Goal: Transaction & Acquisition: Purchase product/service

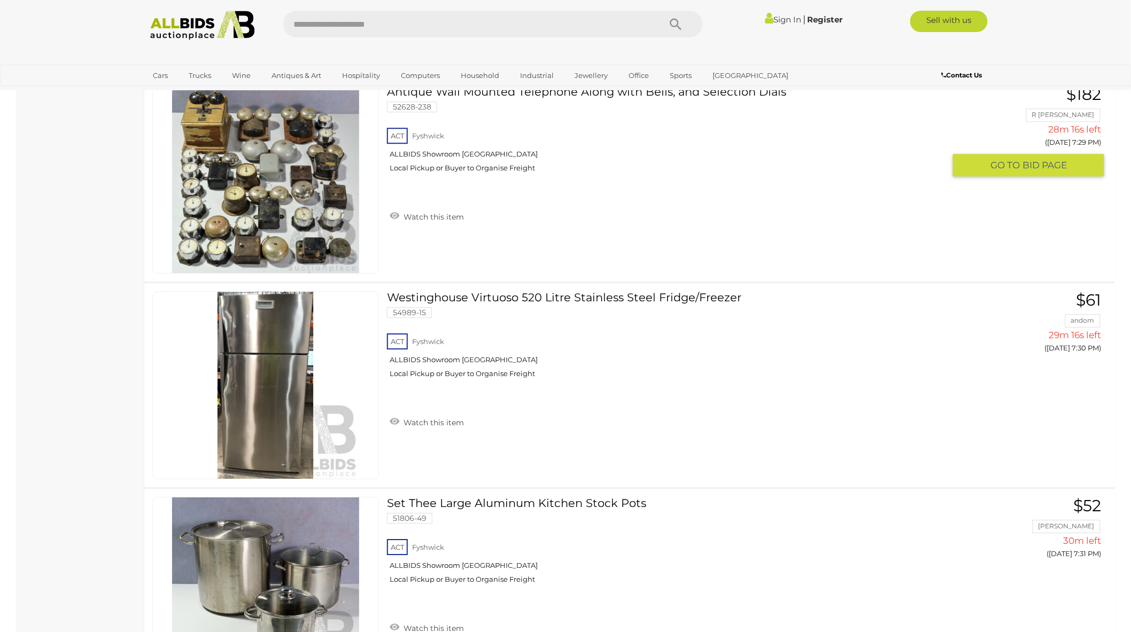
scroll to position [6302, 0]
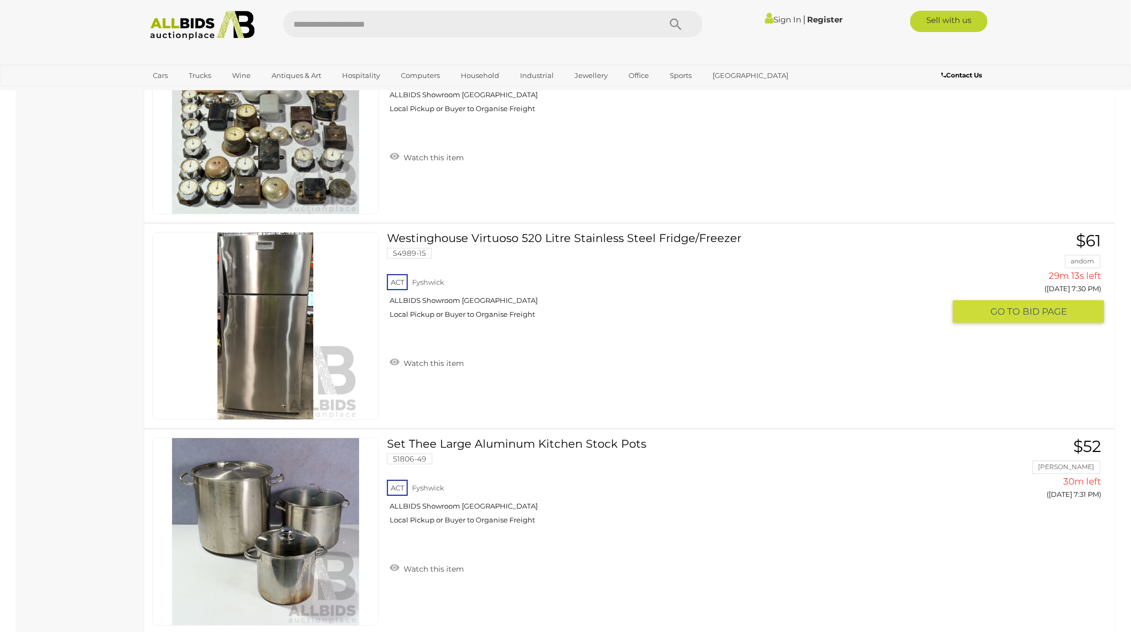
click at [326, 288] on link at bounding box center [265, 326] width 227 height 188
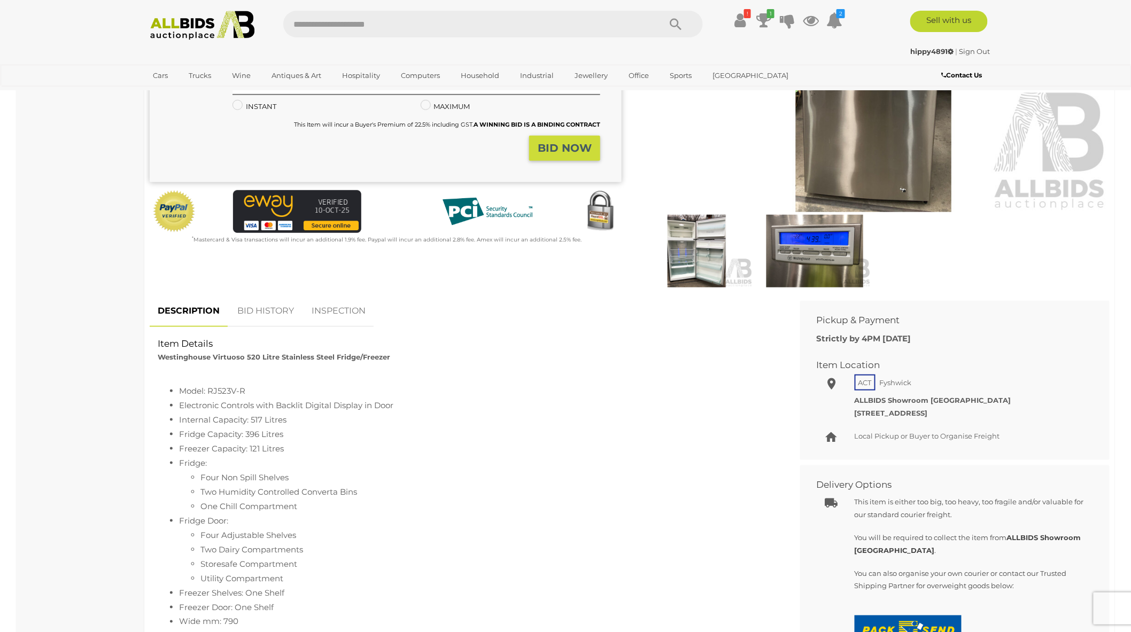
scroll to position [237, 0]
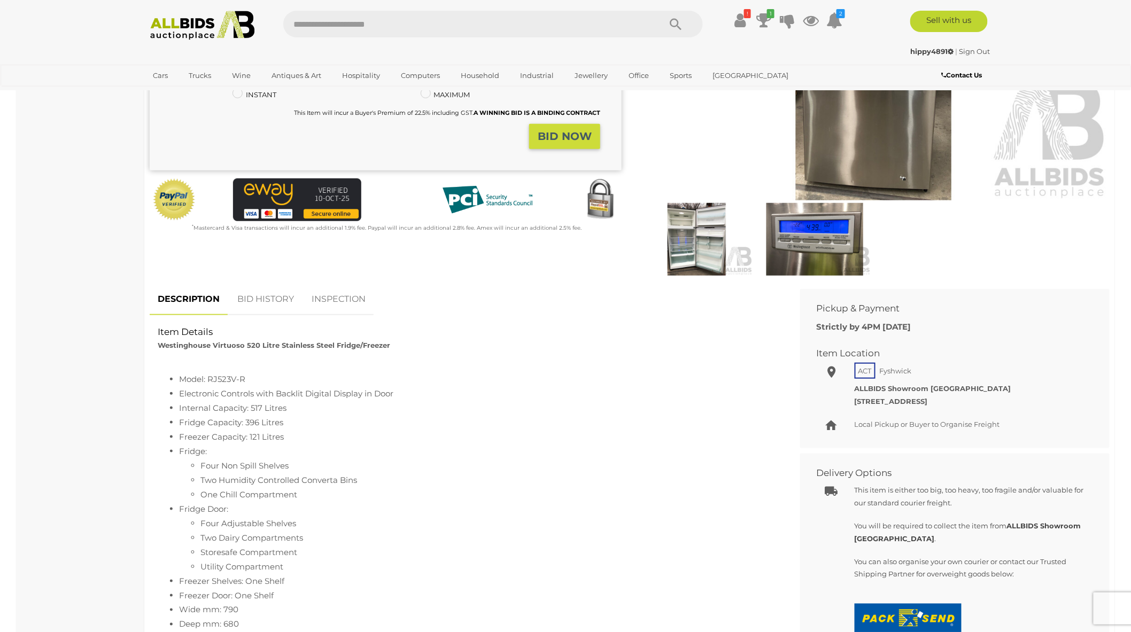
click at [718, 251] on img at bounding box center [696, 239] width 113 height 73
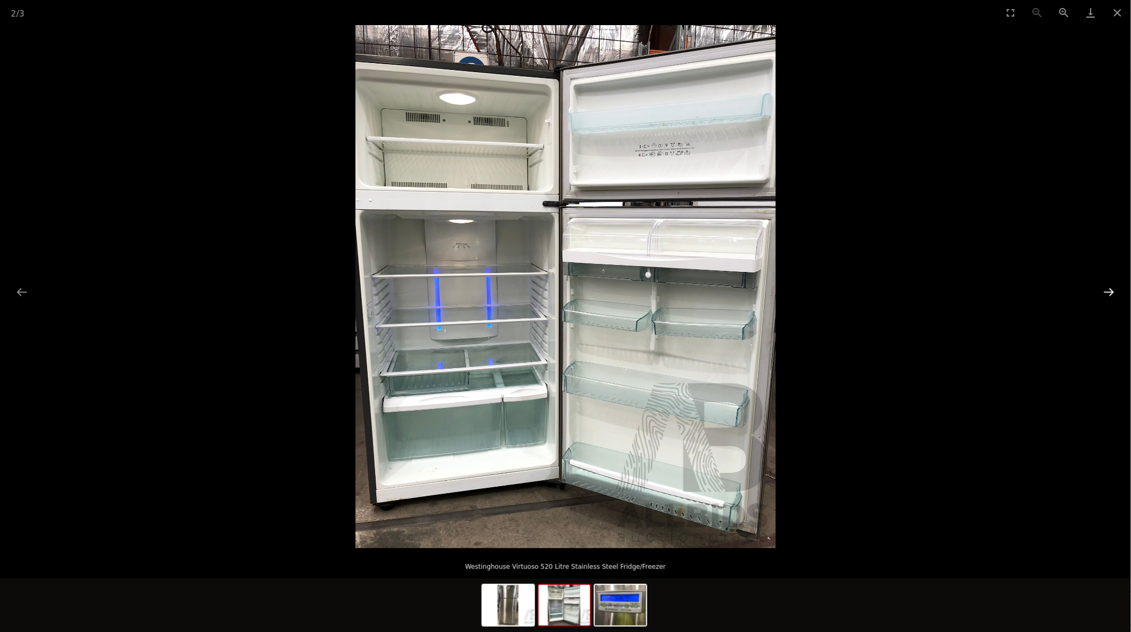
click at [1109, 292] on button "Next slide" at bounding box center [1109, 292] width 22 height 21
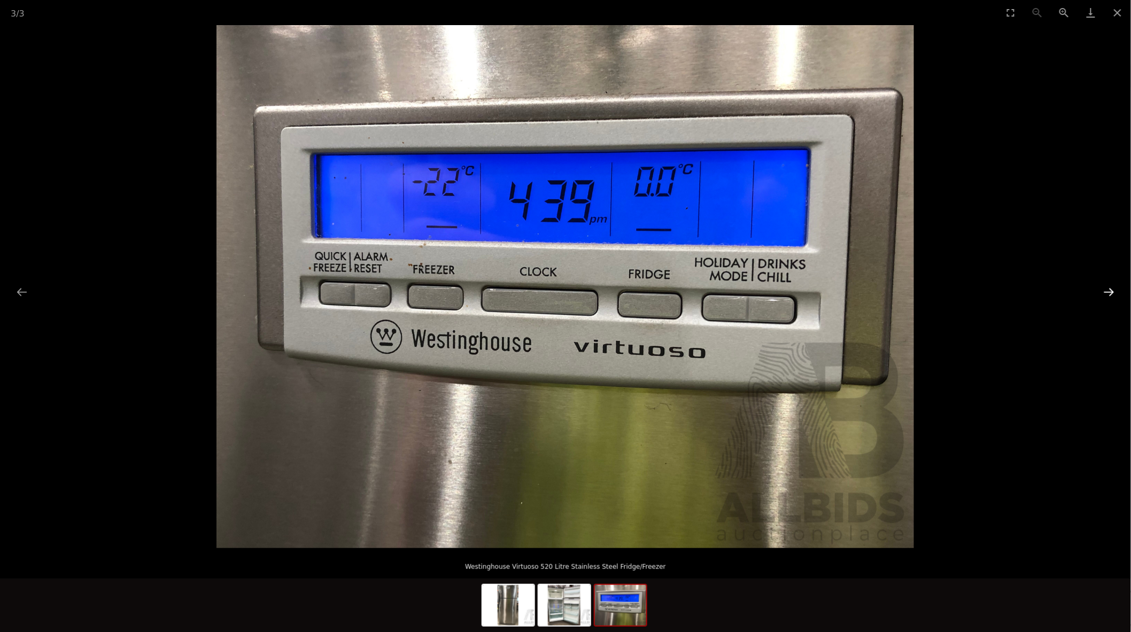
click at [1109, 292] on button "Next slide" at bounding box center [1109, 292] width 22 height 21
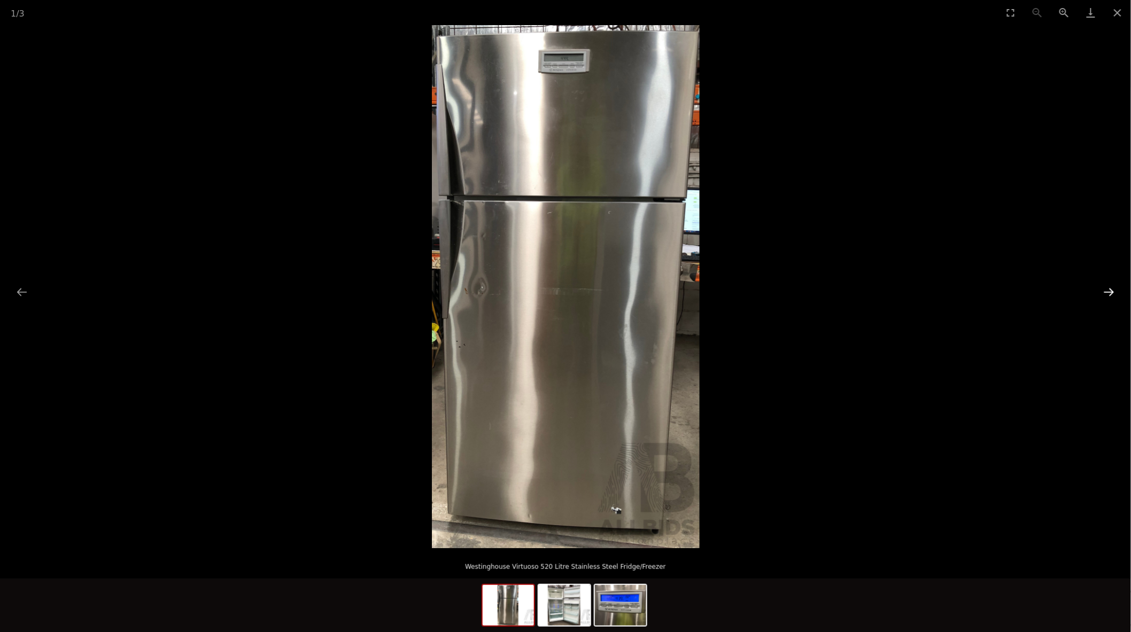
click at [1109, 292] on button "Next slide" at bounding box center [1109, 292] width 22 height 21
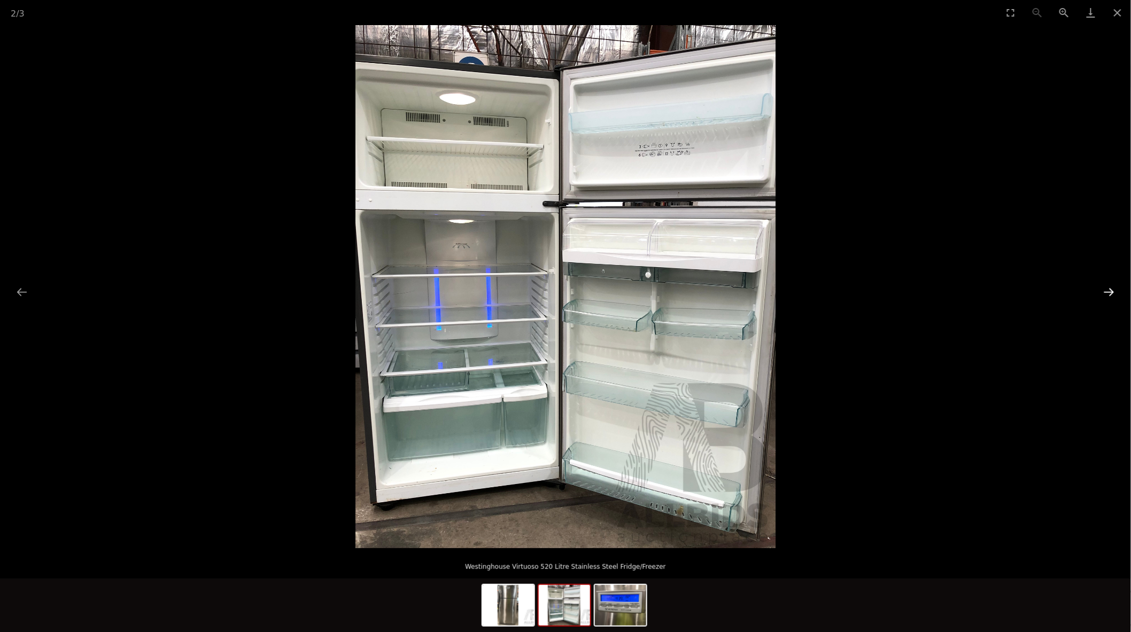
click at [1109, 292] on button "Next slide" at bounding box center [1109, 292] width 22 height 21
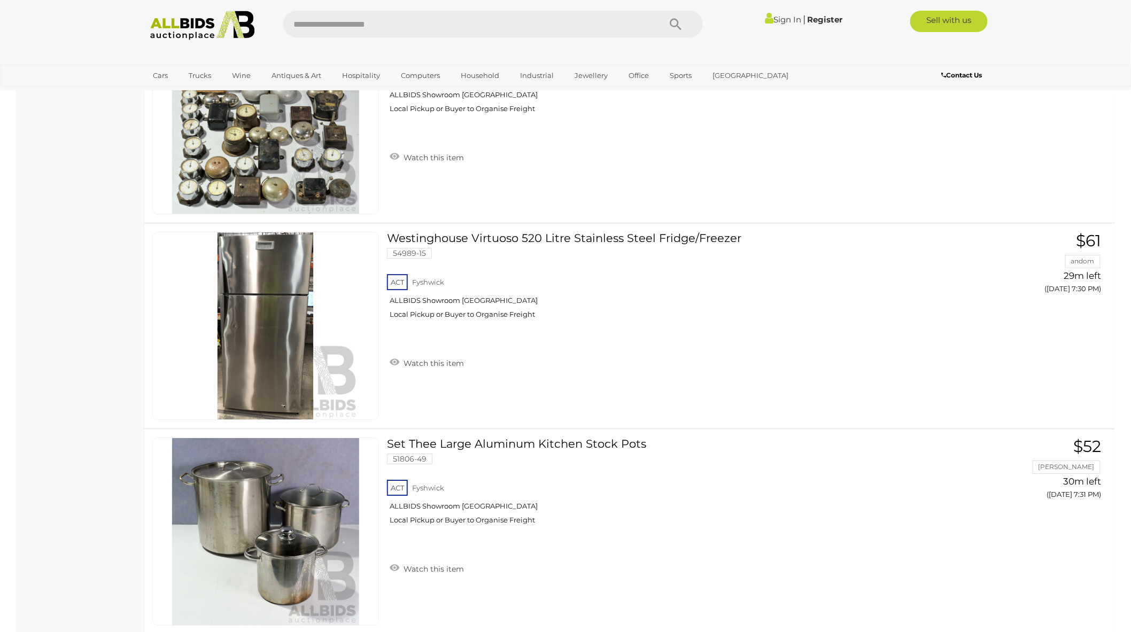
scroll to position [6302, 0]
click at [313, 313] on link at bounding box center [265, 326] width 227 height 188
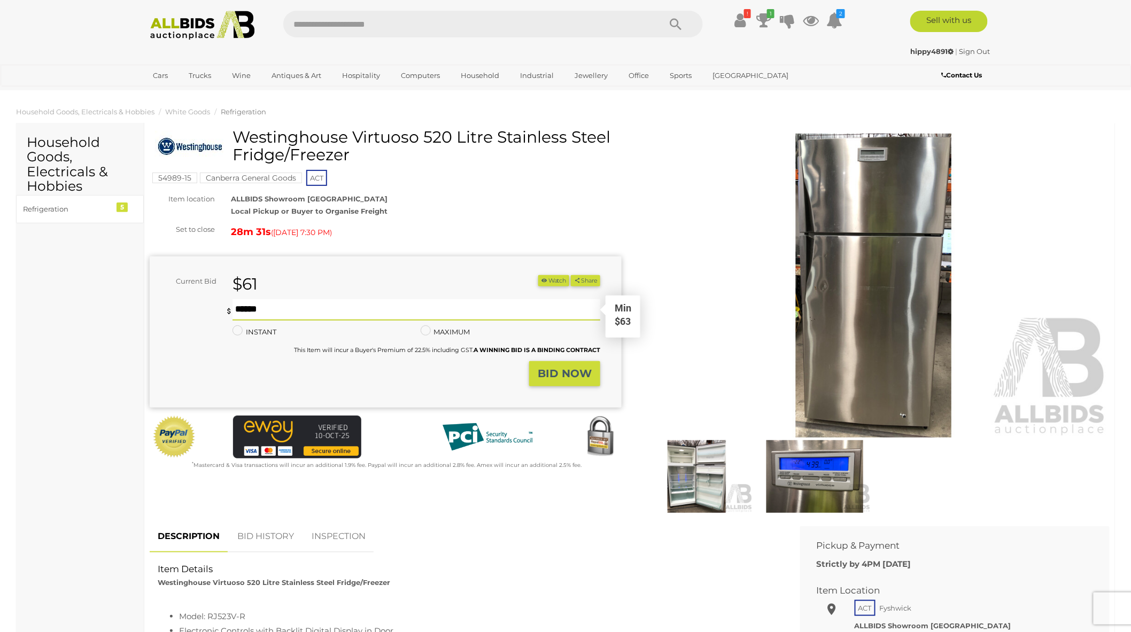
click at [325, 311] on input "text" at bounding box center [417, 309] width 368 height 21
type input "**"
click at [595, 379] on button "BID NOW" at bounding box center [564, 373] width 71 height 25
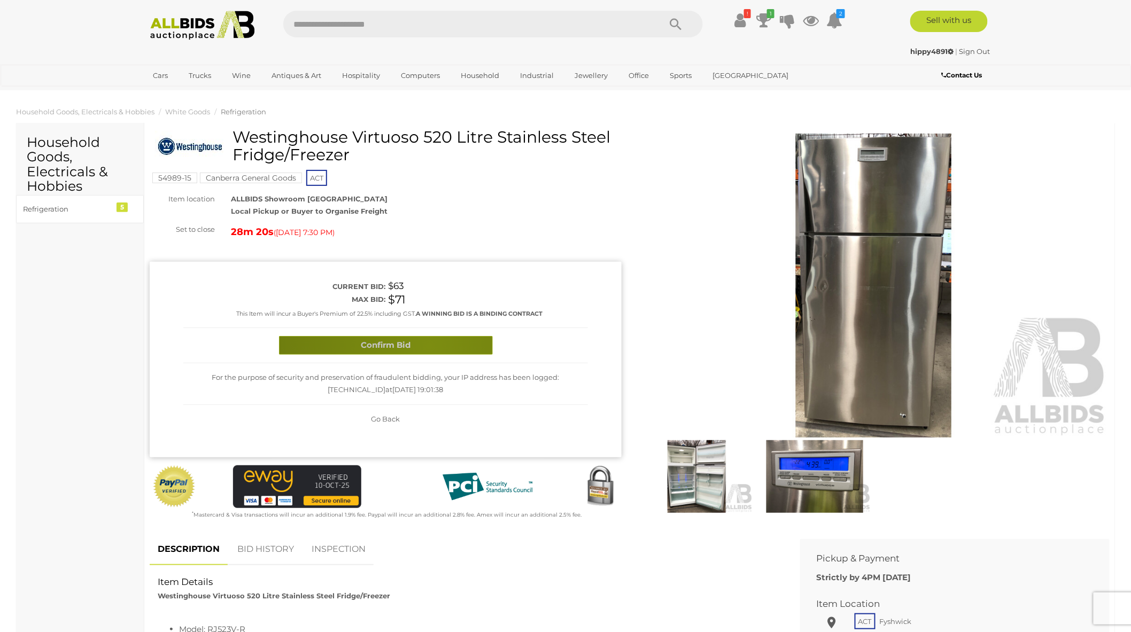
click at [429, 345] on button "Confirm Bid" at bounding box center [386, 345] width 214 height 19
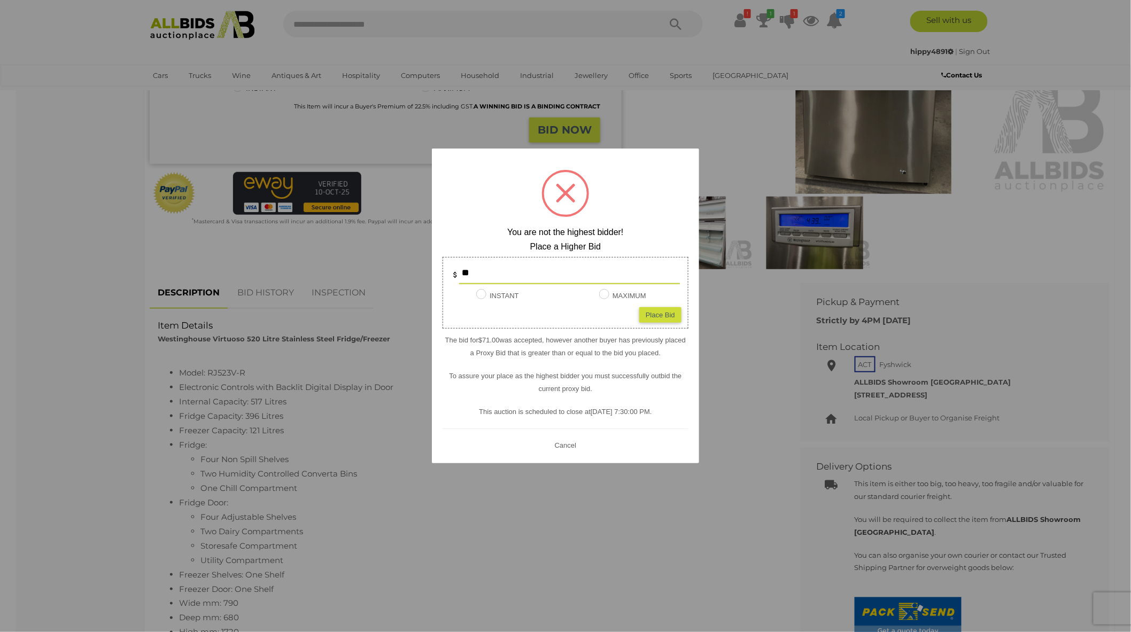
scroll to position [237, 0]
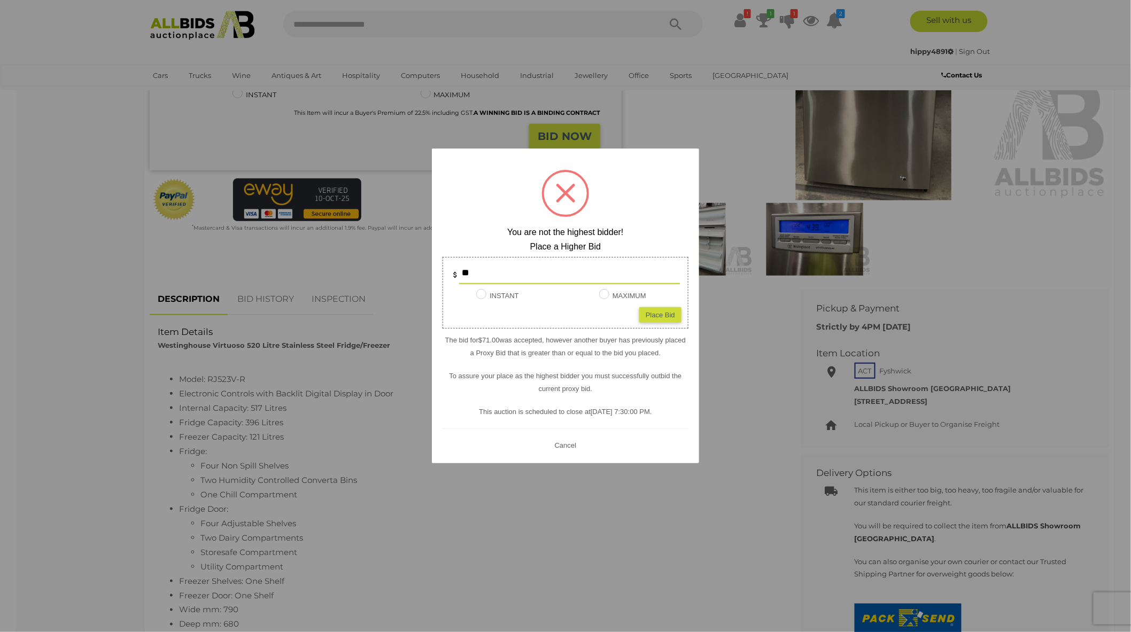
click at [575, 196] on div at bounding box center [565, 193] width 47 height 47
click at [569, 446] on button "Cancel" at bounding box center [566, 445] width 28 height 13
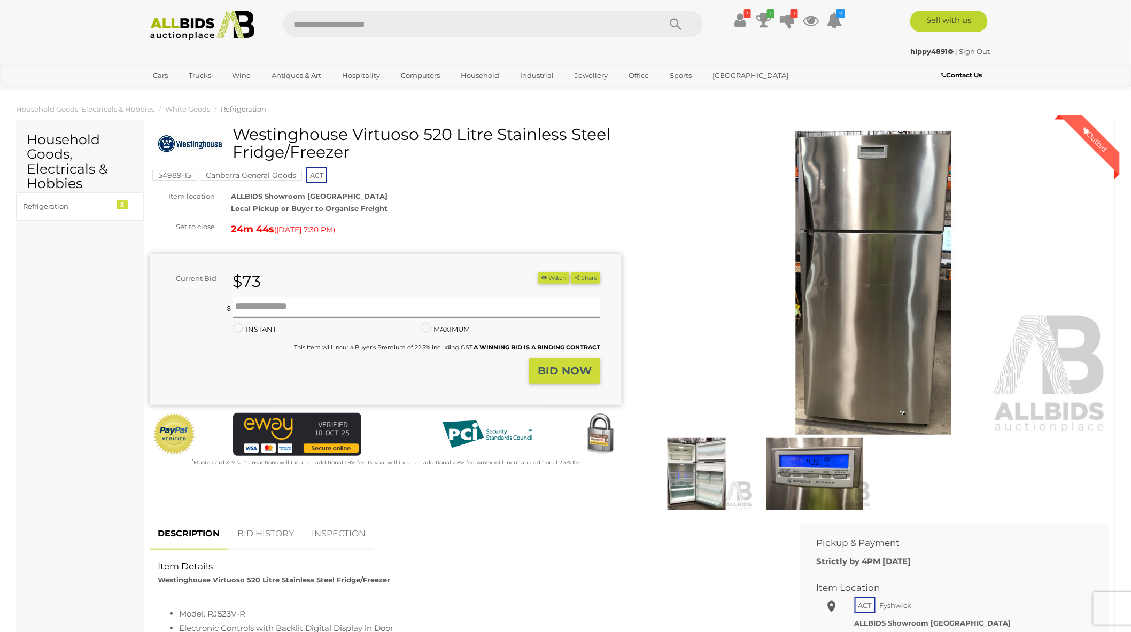
scroll to position [0, 0]
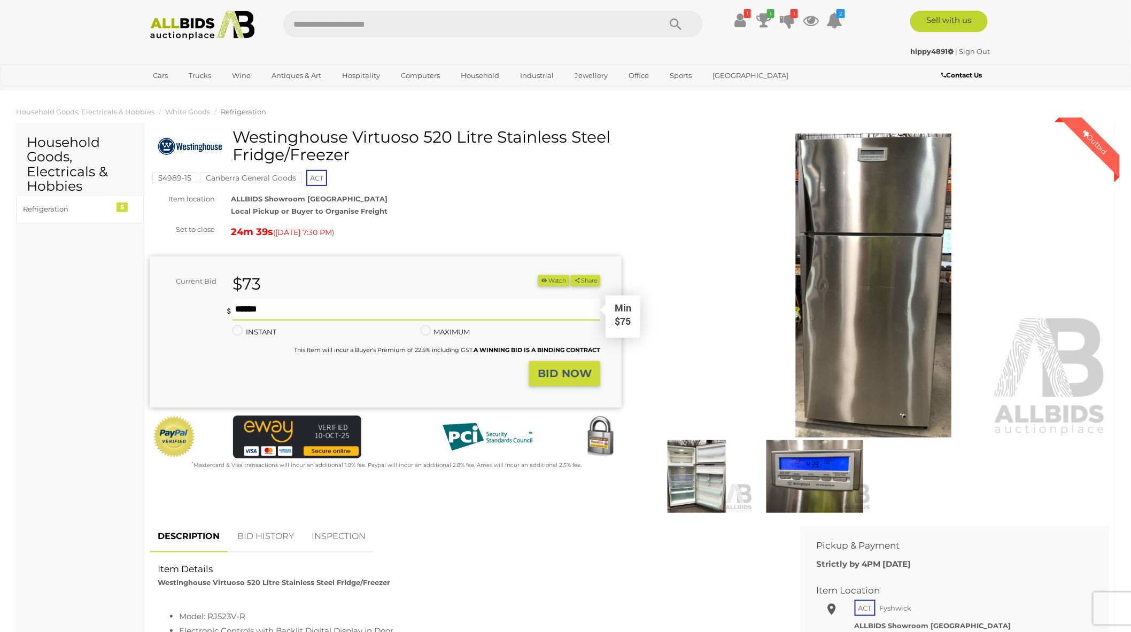
click at [261, 314] on input "text" at bounding box center [417, 309] width 368 height 21
type input "**"
click at [547, 378] on strong "BID NOW" at bounding box center [565, 373] width 54 height 13
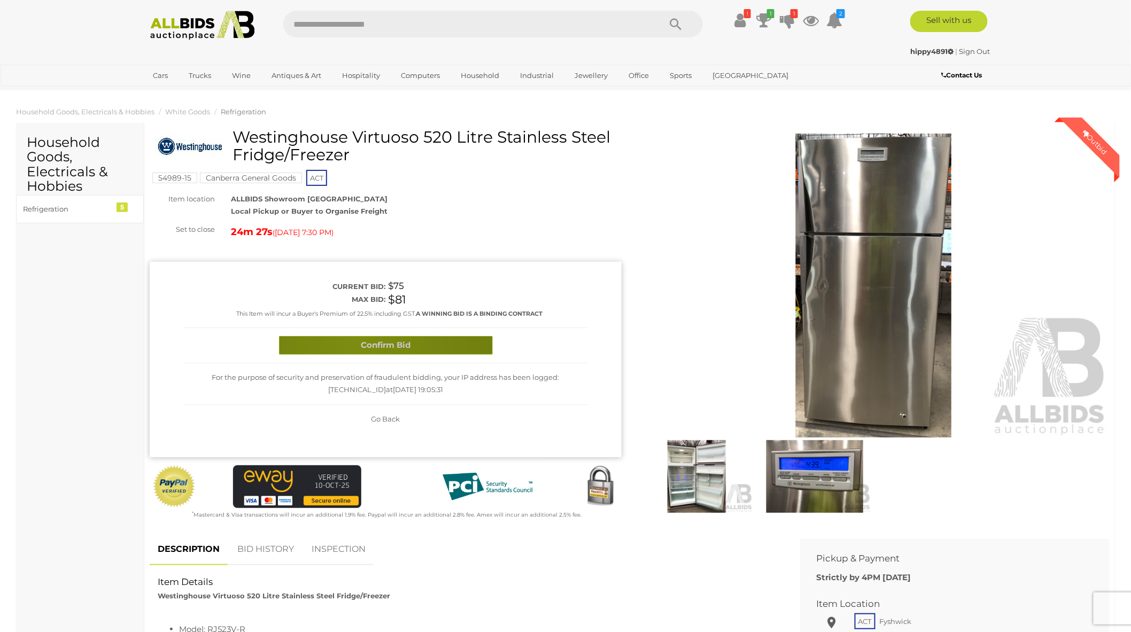
click at [358, 339] on button "Confirm Bid" at bounding box center [386, 345] width 214 height 19
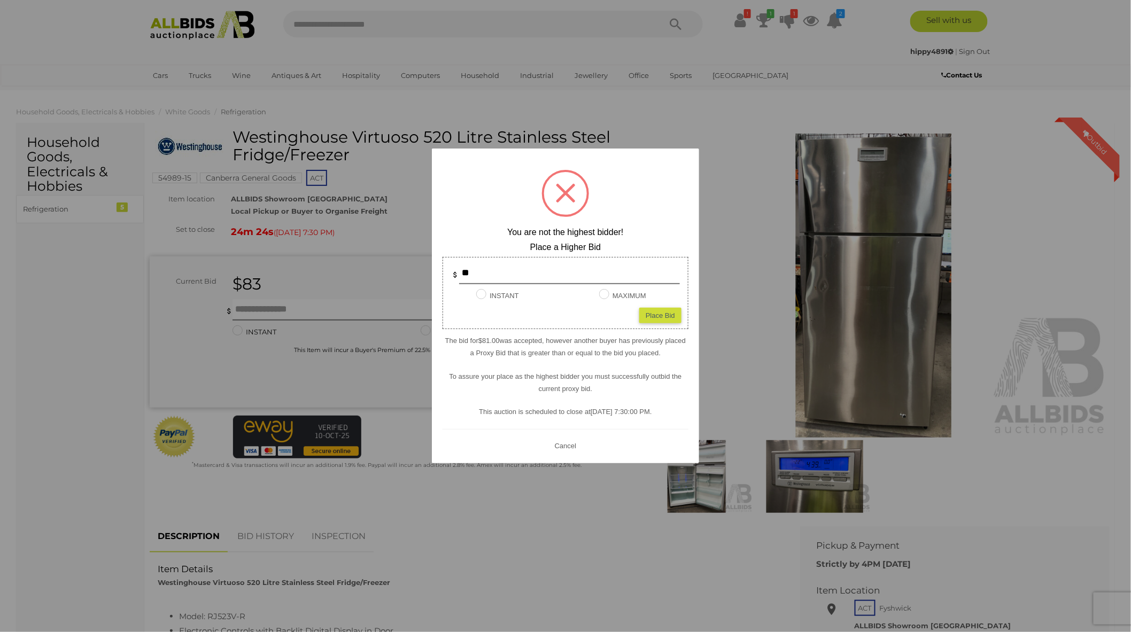
click at [518, 568] on div at bounding box center [565, 316] width 1131 height 632
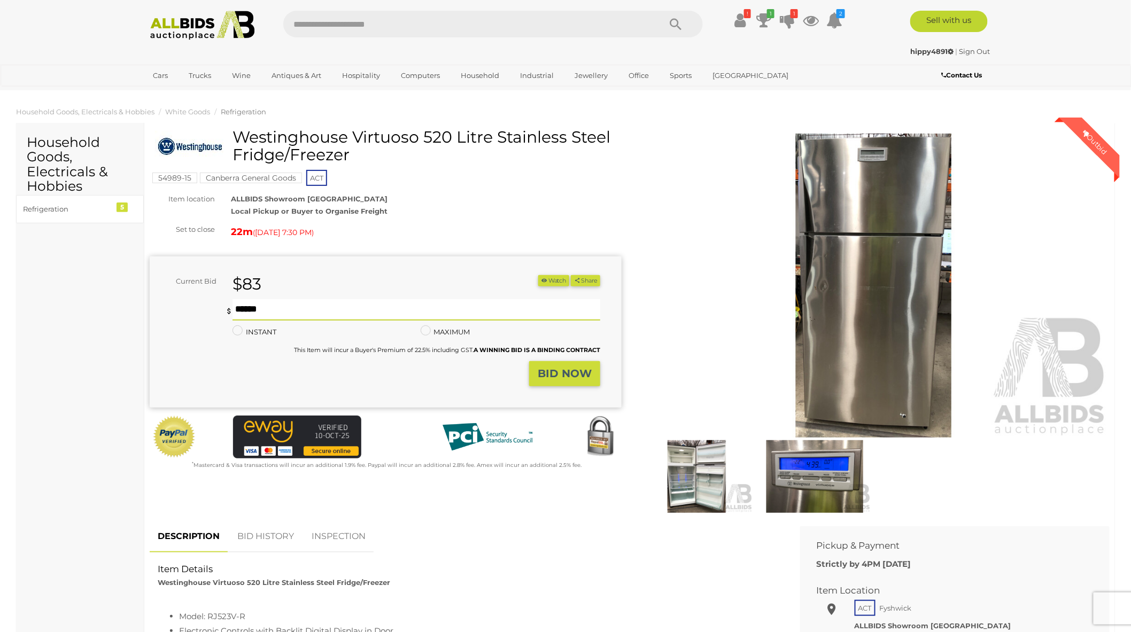
click at [287, 319] on div "Min $85" at bounding box center [417, 309] width 368 height 21
type input "**"
click at [571, 275] on button "Share" at bounding box center [585, 280] width 29 height 11
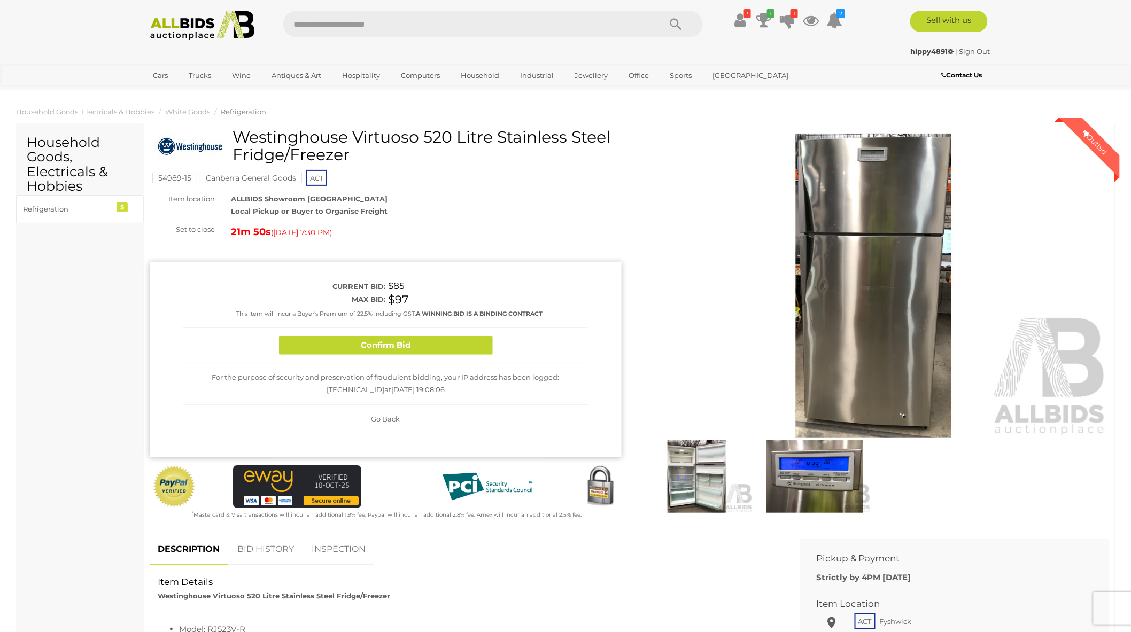
click at [399, 342] on button "Confirm Bid" at bounding box center [386, 345] width 214 height 19
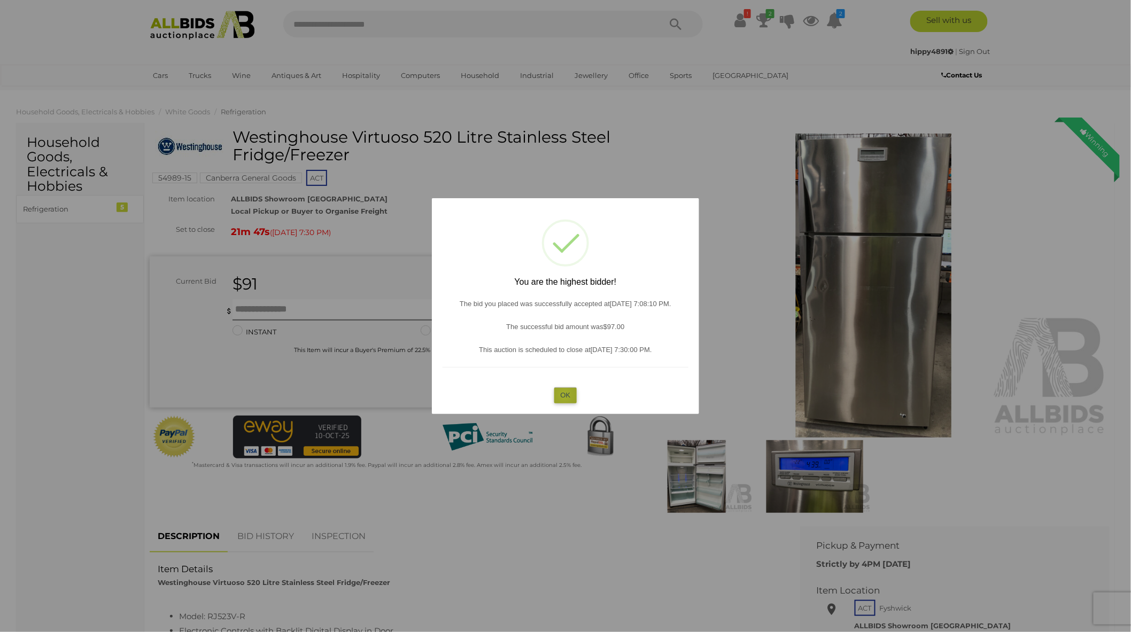
click at [565, 394] on button "OK" at bounding box center [565, 396] width 23 height 16
